Goal: Task Accomplishment & Management: Complete application form

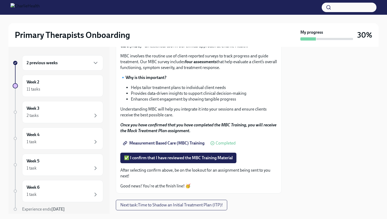
scroll to position [45, 0]
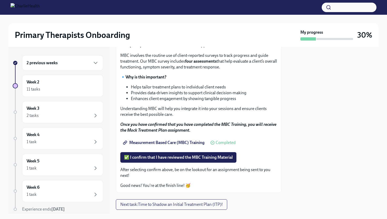
click at [61, 64] on div "2 previous weeks" at bounding box center [63, 63] width 72 height 6
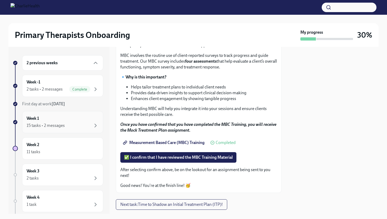
click at [77, 118] on div "Week 1 15 tasks • 2 messages" at bounding box center [63, 121] width 72 height 13
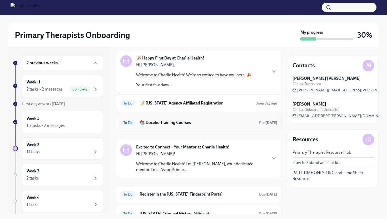
scroll to position [21, 0]
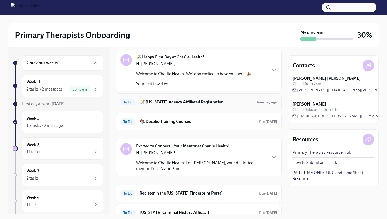
click at [205, 100] on h6 "📝 [US_STATE] Agency Affiliated Registration" at bounding box center [195, 102] width 112 height 6
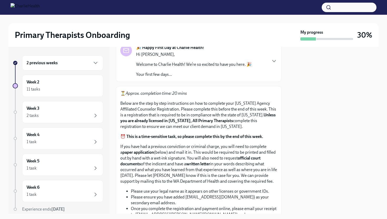
scroll to position [37, 0]
click at [52, 93] on div "Week 2 11 tasks" at bounding box center [62, 86] width 81 height 22
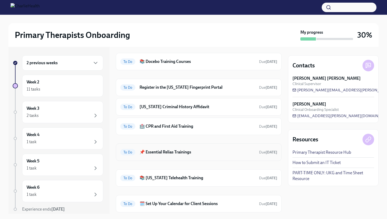
scroll to position [26, 0]
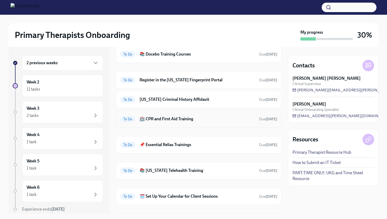
click at [195, 118] on h6 "🏥 CPR and First Aid Training" at bounding box center [196, 119] width 115 height 6
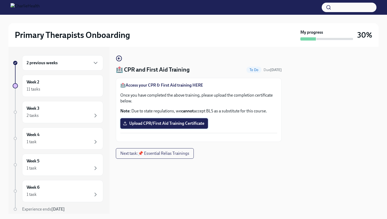
click at [192, 121] on span "Upload CPR/First Aid Training Certificate" at bounding box center [164, 123] width 80 height 5
click at [0, 0] on input "Upload CPR/First Aid Training Certificate" at bounding box center [0, 0] width 0 height 0
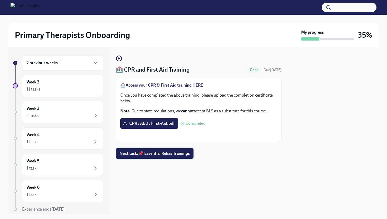
click at [171, 156] on span "Next task : 📌 Essential Relias Trainings" at bounding box center [154, 153] width 70 height 5
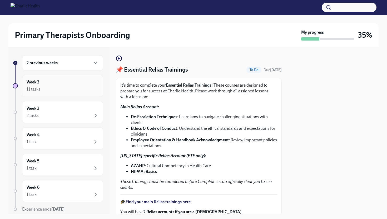
click at [58, 80] on div "Week 2 11 tasks" at bounding box center [63, 85] width 72 height 13
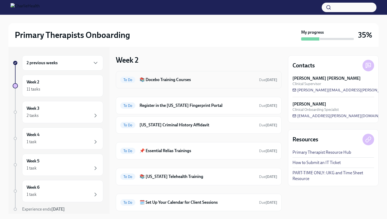
click at [160, 81] on h6 "📚 Docebo Training Courses" at bounding box center [196, 80] width 115 height 6
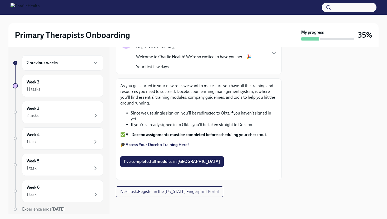
scroll to position [58, 0]
click at [174, 142] on strong "Access Your Docebo Training Here!" at bounding box center [156, 144] width 63 height 5
